Goal: Understand process/instructions: Learn how to perform a task or action

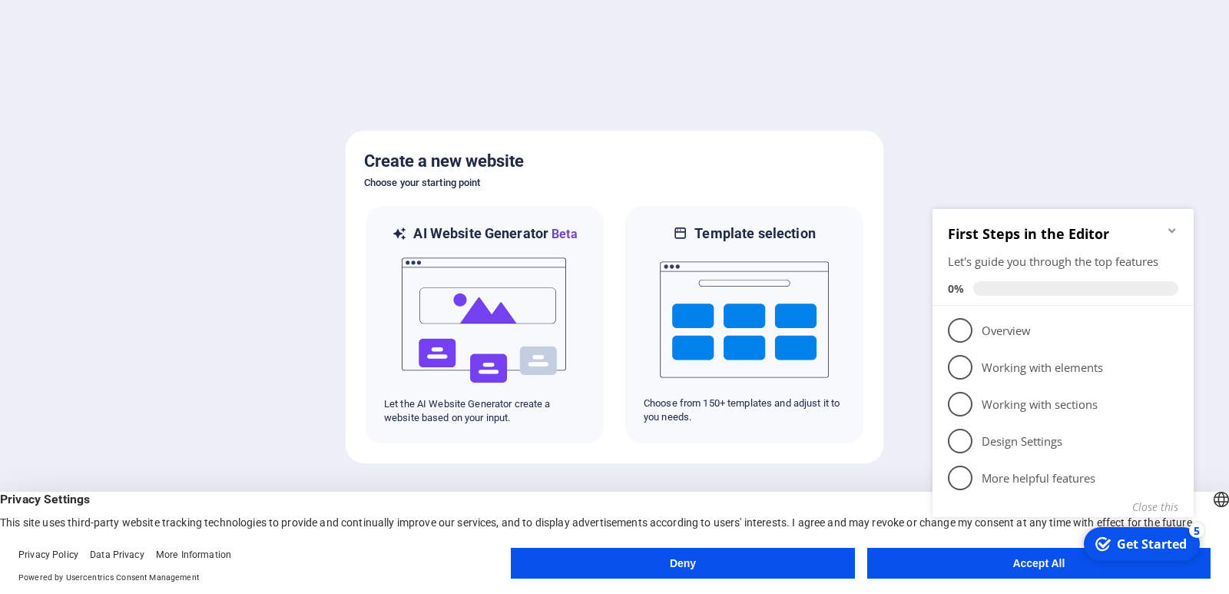
click at [1027, 559] on div "checkmark Get Started 5 First Steps in the Editor Let's guide you through the t…" at bounding box center [1066, 383] width 280 height 366
click at [1123, 538] on div "Get Started" at bounding box center [1152, 543] width 70 height 17
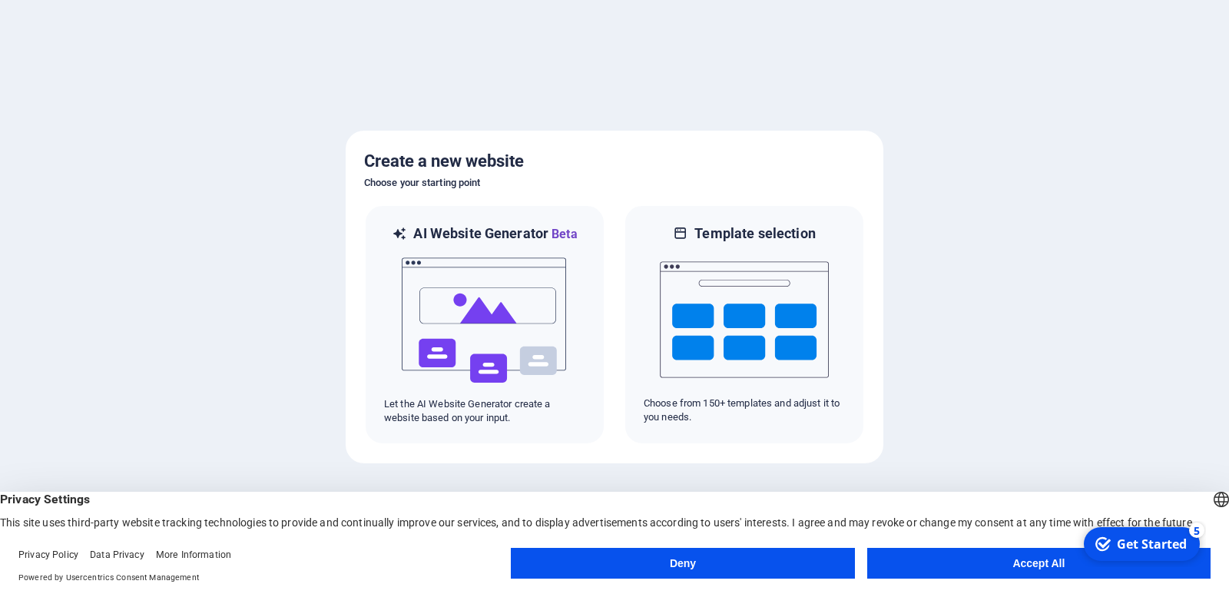
click at [1123, 538] on div "Get Started" at bounding box center [1152, 543] width 70 height 17
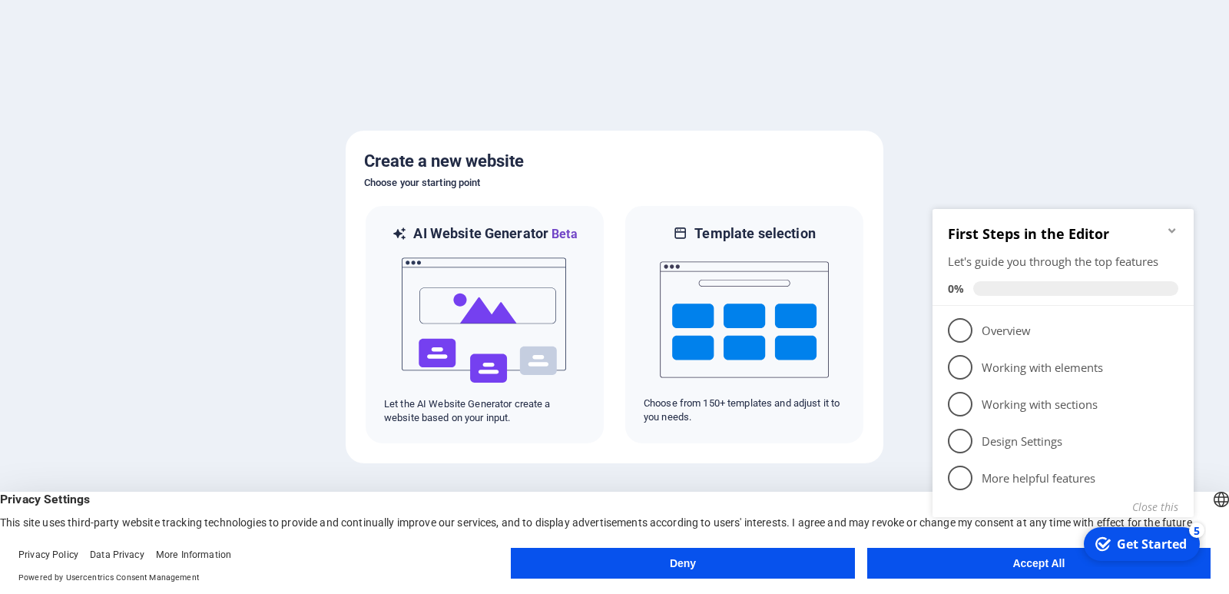
click at [1059, 559] on div "checkmark Get Started 5 First Steps in the Editor Let's guide you through the t…" at bounding box center [1066, 380] width 280 height 373
click at [1047, 561] on div "checkmark Get Started 5 First Steps in the Editor Let's guide you through the t…" at bounding box center [1066, 380] width 280 height 373
click at [869, 173] on div "Create a new website Choose your starting point AI Website Generator Beta Let t…" at bounding box center [615, 297] width 538 height 333
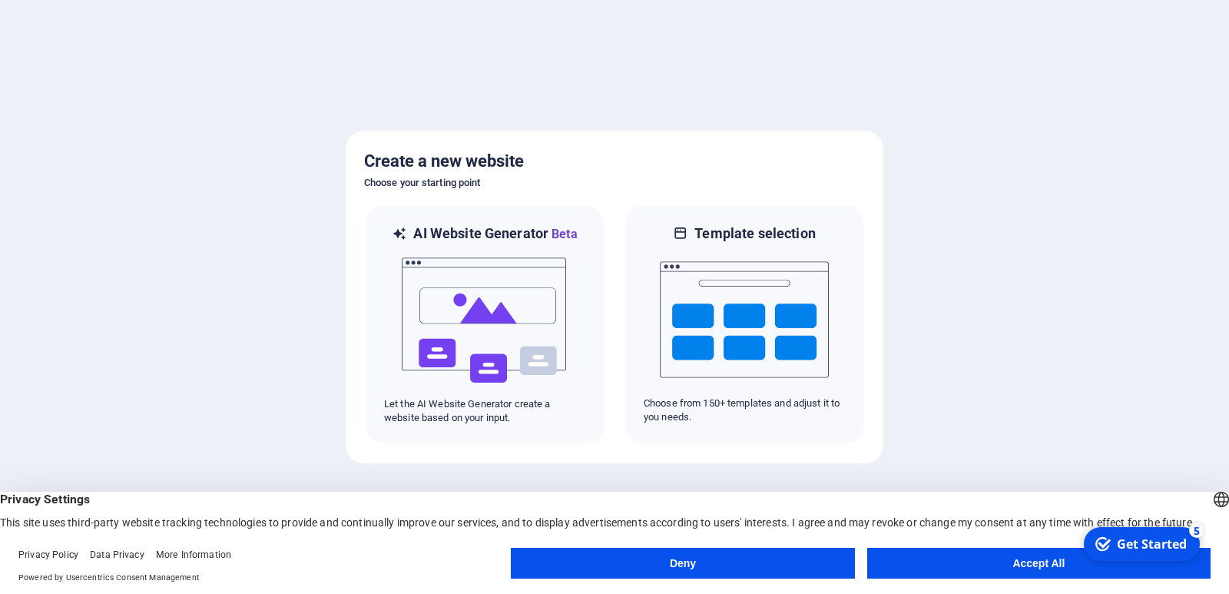
click at [912, 151] on div at bounding box center [614, 297] width 1229 height 594
